Goal: Find specific page/section: Find specific page/section

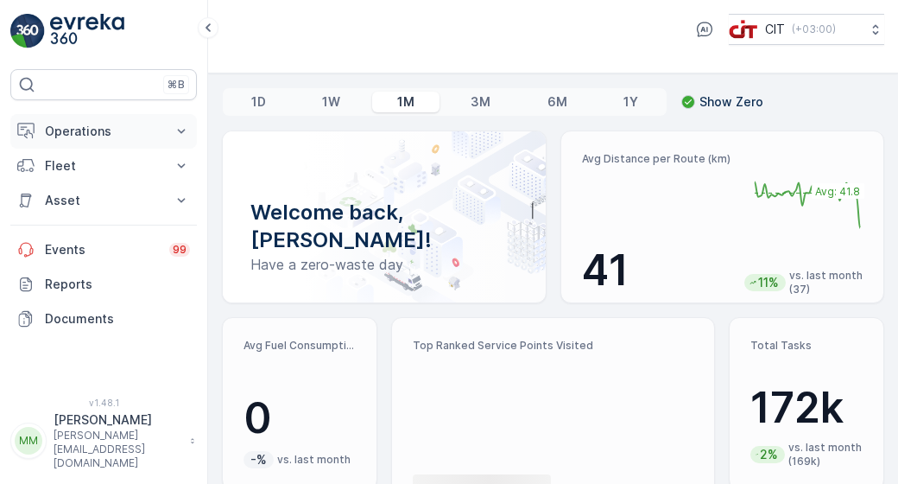
click at [145, 131] on p "Operations" at bounding box center [103, 131] width 117 height 17
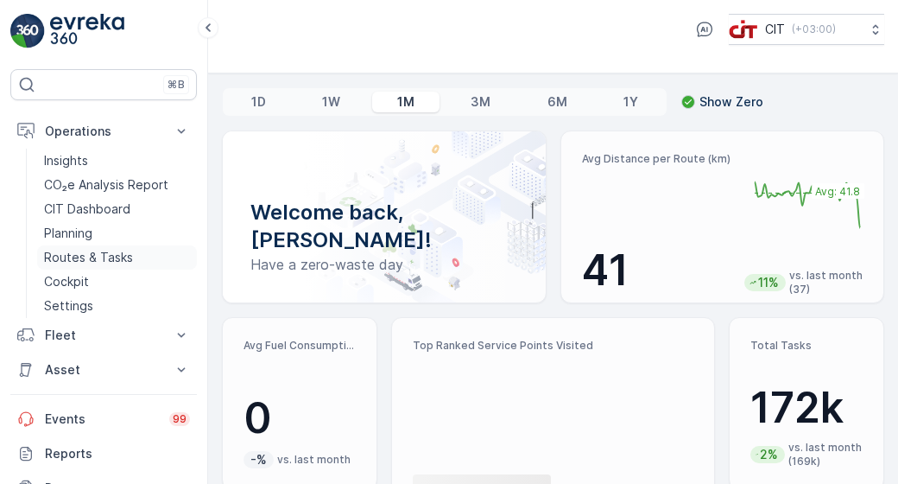
click at [109, 257] on p "Routes & Tasks" at bounding box center [88, 257] width 89 height 17
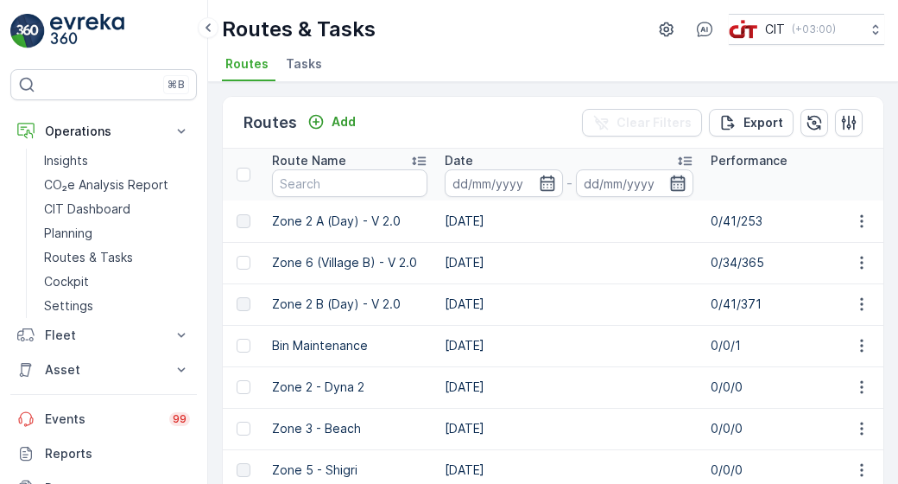
click at [677, 185] on icon "button" at bounding box center [678, 183] width 17 height 17
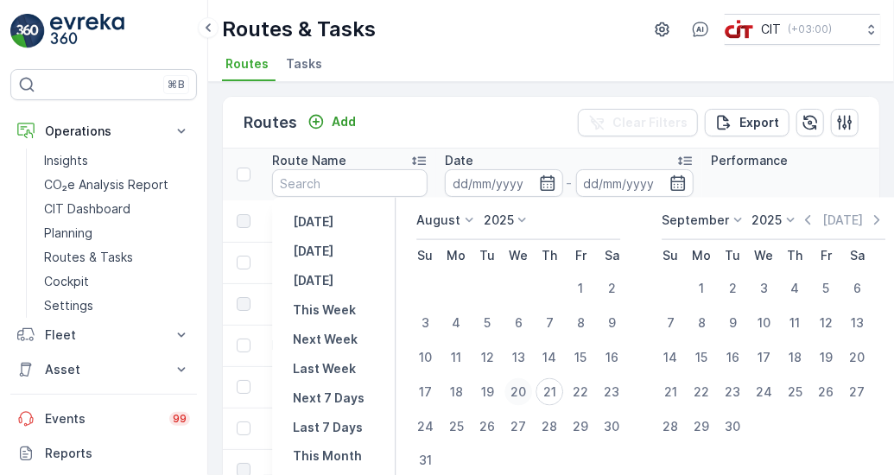
click at [518, 390] on div "20" at bounding box center [519, 392] width 28 height 28
type input "[DATE]"
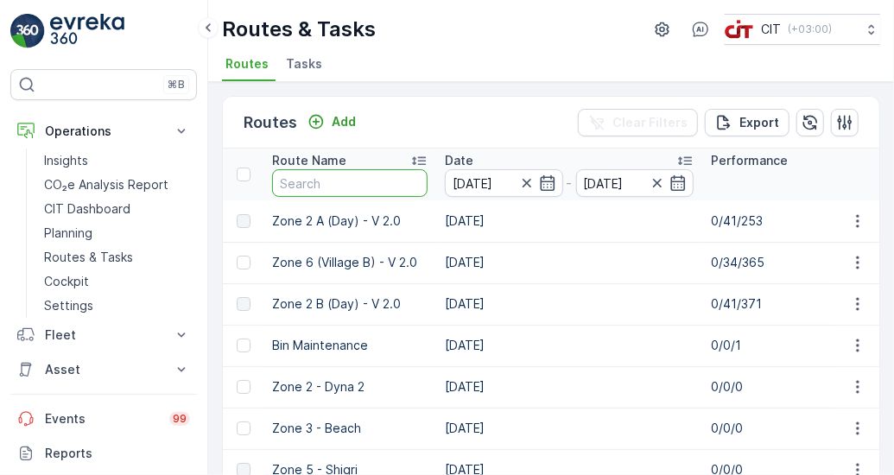
click at [387, 186] on input "text" at bounding box center [349, 183] width 155 height 28
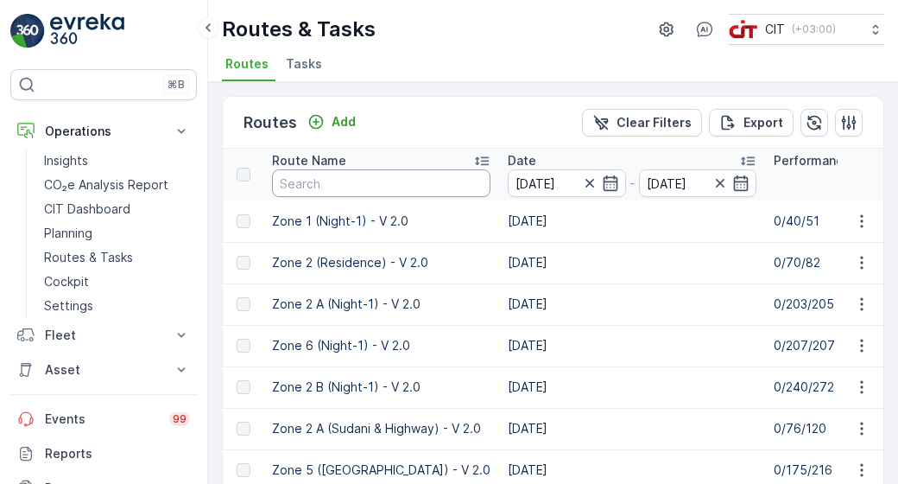
click at [387, 186] on input "text" at bounding box center [381, 183] width 219 height 28
type input "zone 3"
